Goal: Task Accomplishment & Management: Manage account settings

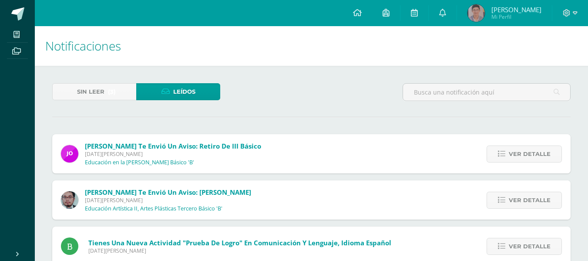
scroll to position [777, 0]
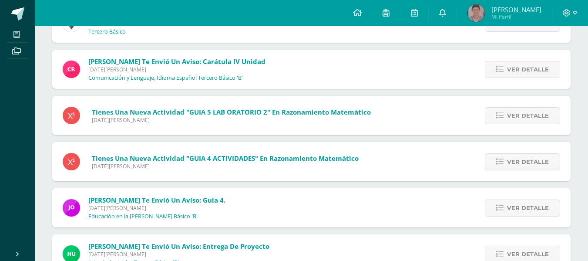
click at [455, 11] on link at bounding box center [443, 13] width 28 height 26
click at [362, 14] on icon at bounding box center [357, 13] width 9 height 8
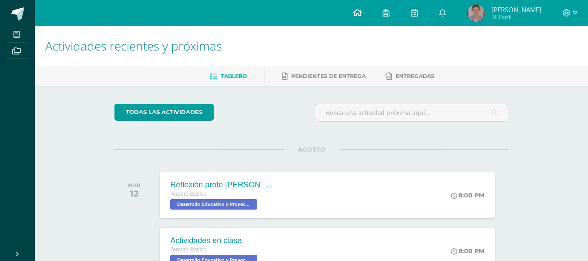
click at [369, 7] on link at bounding box center [358, 13] width 30 height 26
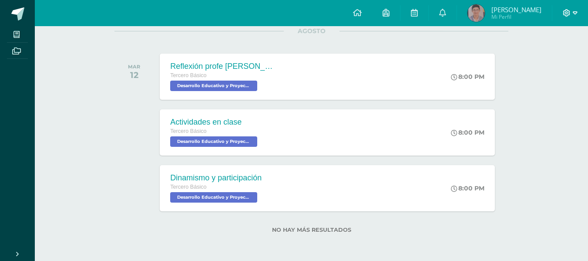
click at [573, 16] on icon at bounding box center [575, 13] width 5 height 8
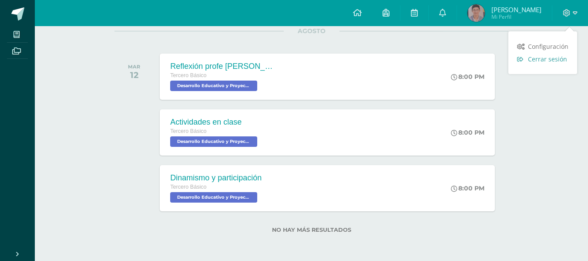
click at [540, 64] on link "Cerrar sesión" at bounding box center [543, 59] width 69 height 13
